Goal: Find specific page/section: Find specific page/section

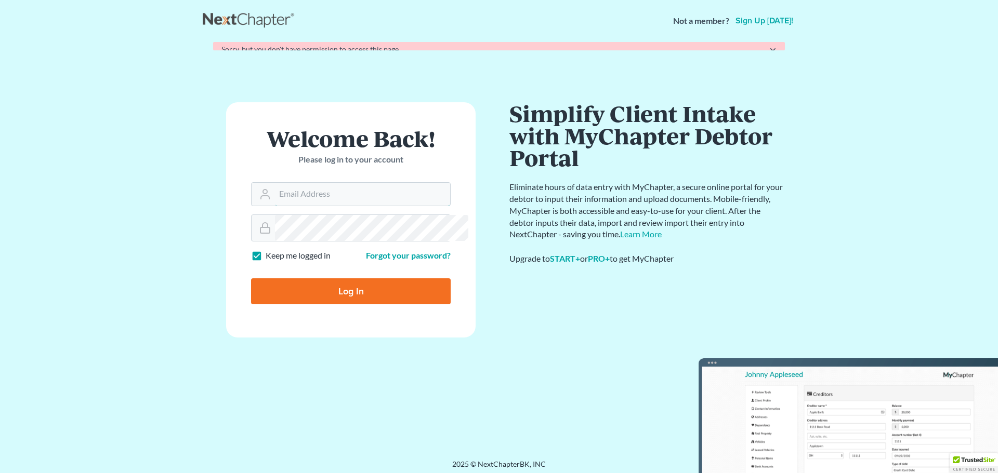
type input "Crystal@attorneydebtfighters.com"
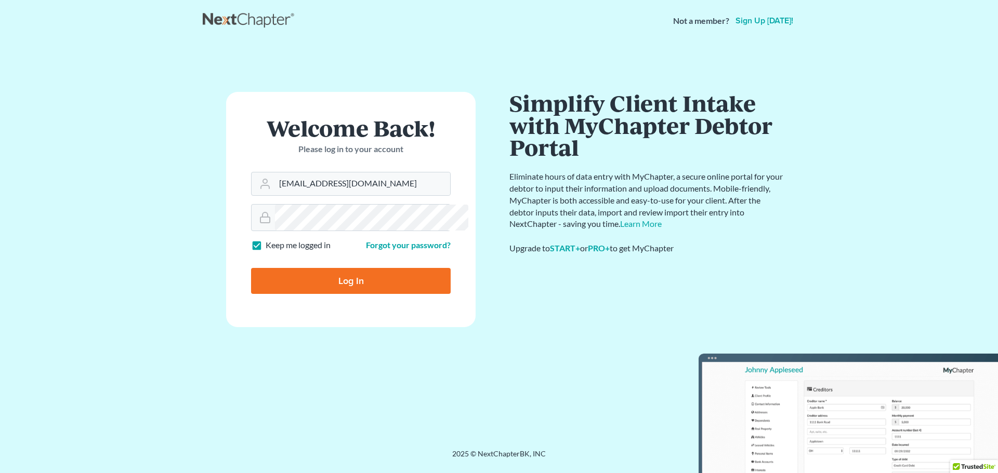
type input "Thinking..."
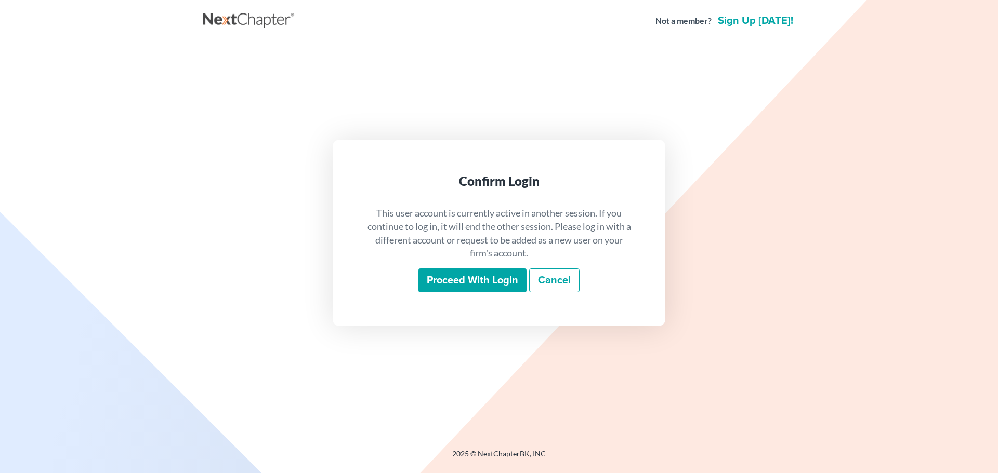
click at [477, 288] on input "Proceed with login" at bounding box center [472, 281] width 108 height 24
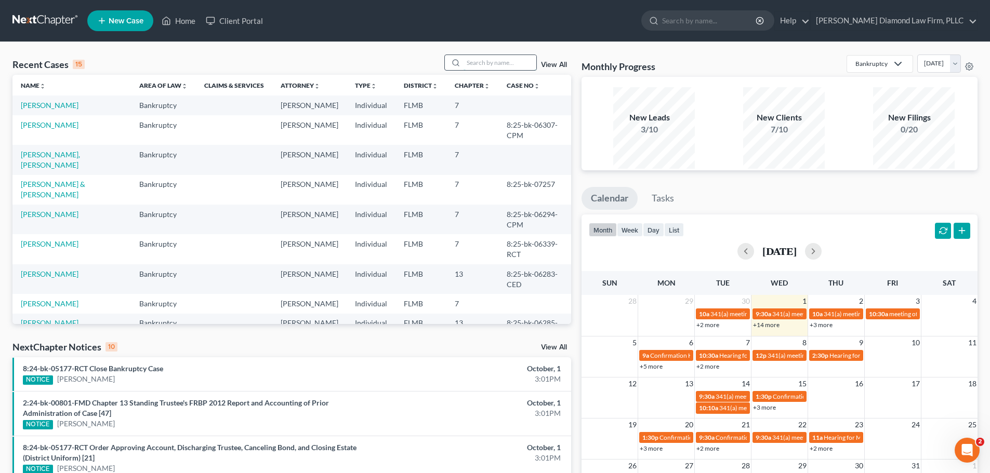
click at [483, 70] on input "search" at bounding box center [500, 62] width 73 height 15
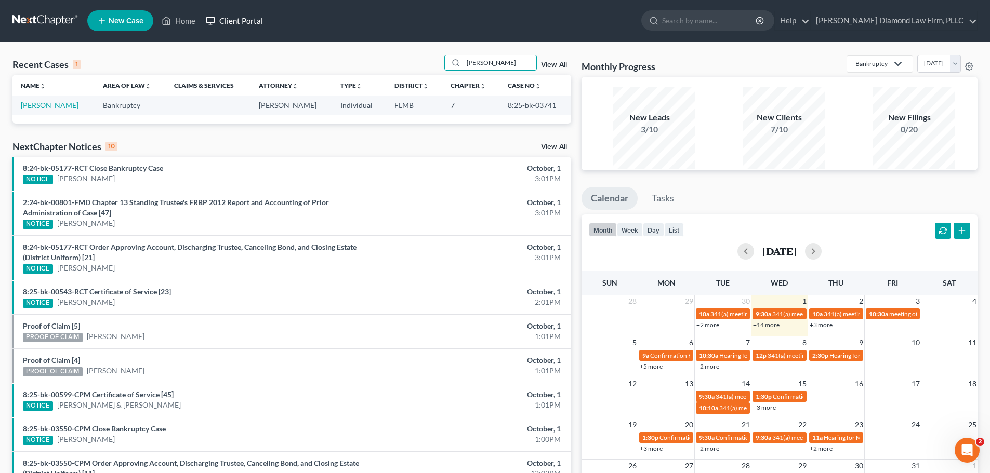
drag, startPoint x: 492, startPoint y: 71, endPoint x: 281, endPoint y: 15, distance: 217.8
click at [287, 15] on div "Home New Case Client Portal [PERSON_NAME] Diamond Law Firm, PLLC [EMAIL_ADDRESS…" at bounding box center [495, 295] width 990 height 590
type input "[PERSON_NAME]"
click at [746, 25] on input "search" at bounding box center [709, 20] width 95 height 19
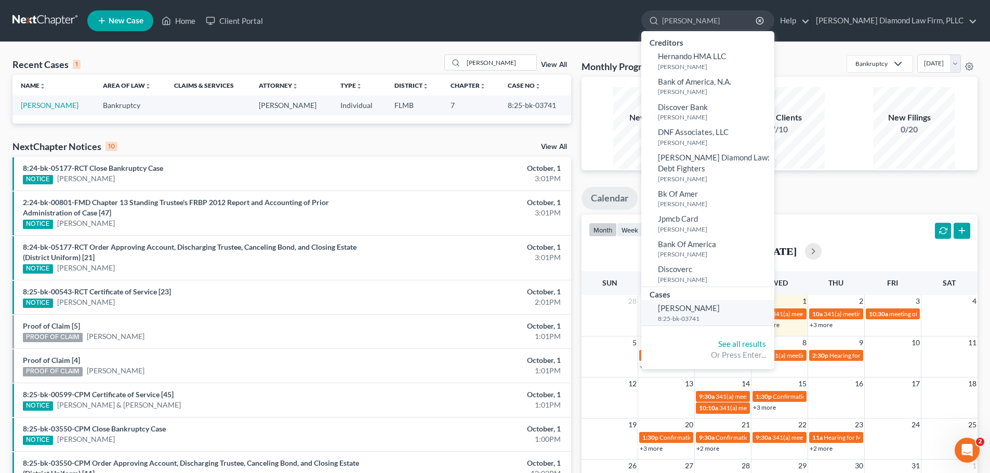
type input "[PERSON_NAME]"
click at [710, 313] on span "[PERSON_NAME]" at bounding box center [689, 308] width 62 height 9
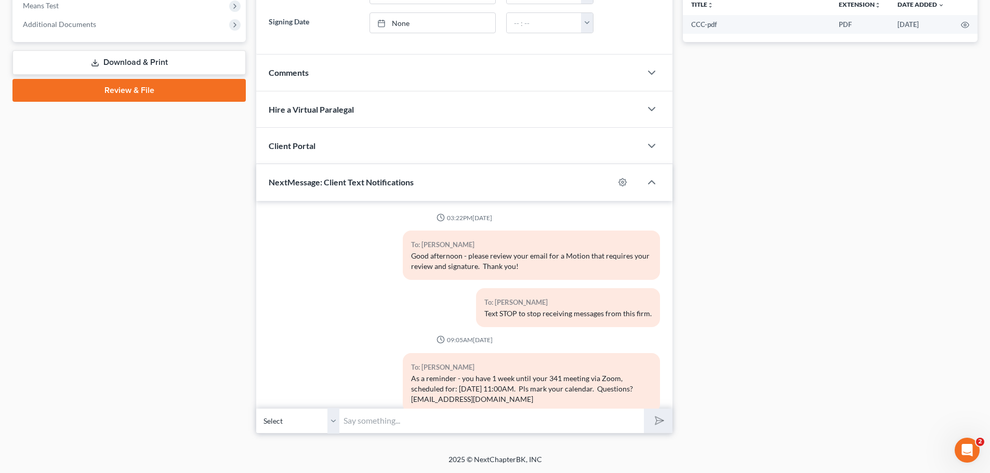
scroll to position [662, 0]
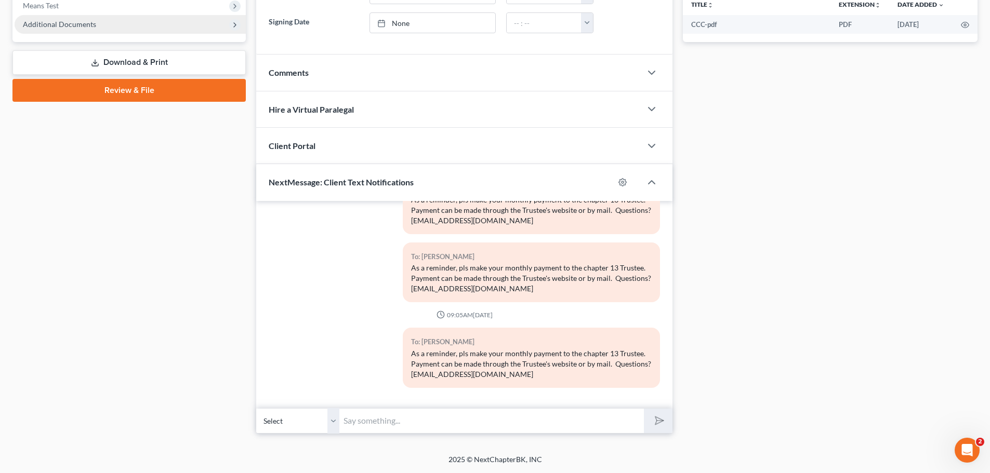
click at [109, 34] on span "Additional Documents" at bounding box center [130, 24] width 231 height 19
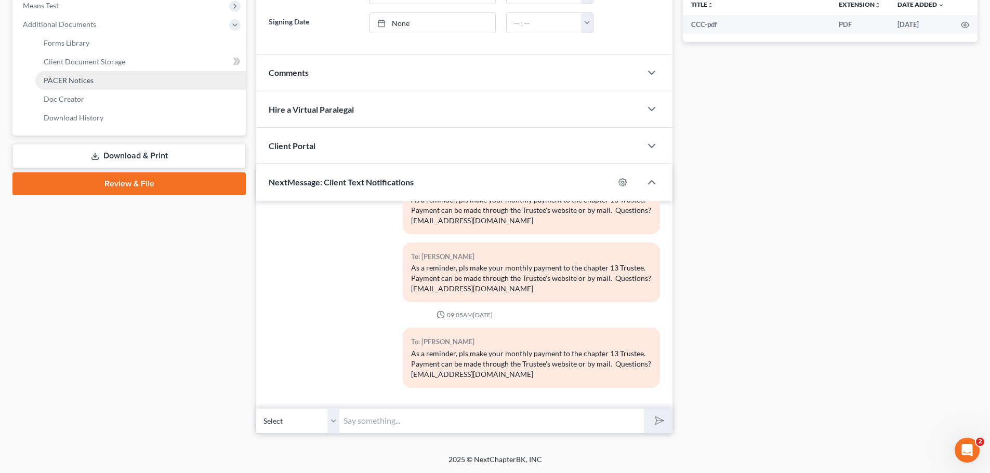
click at [94, 85] on span "PACER Notices" at bounding box center [69, 80] width 50 height 9
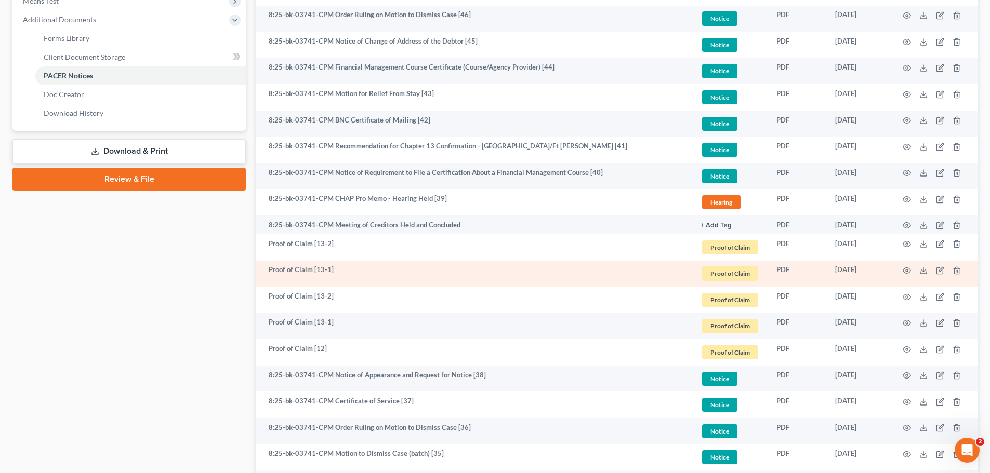
scroll to position [468, 0]
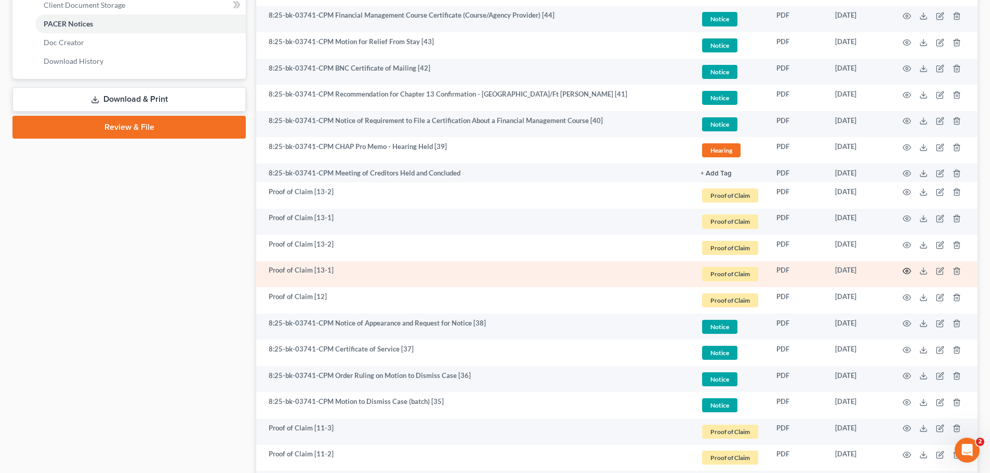
click at [903, 275] on icon "button" at bounding box center [907, 271] width 8 height 8
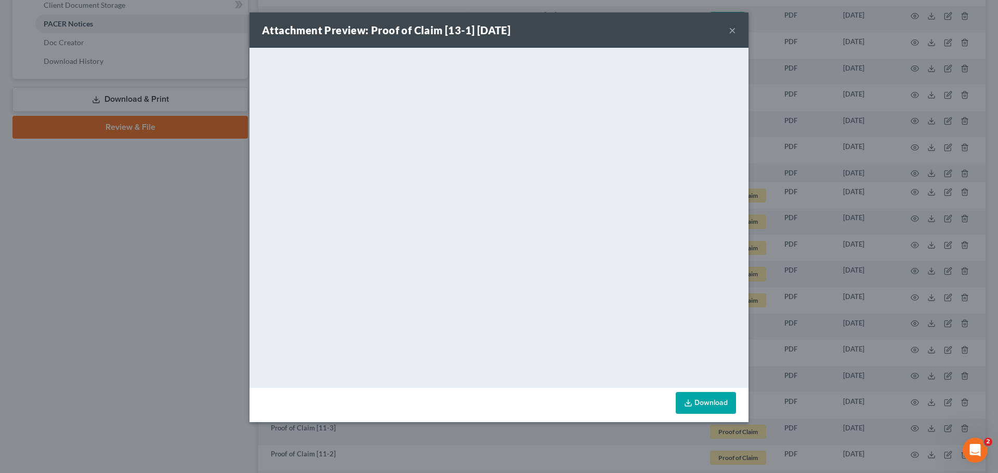
click at [736, 34] on button "×" at bounding box center [732, 30] width 7 height 12
